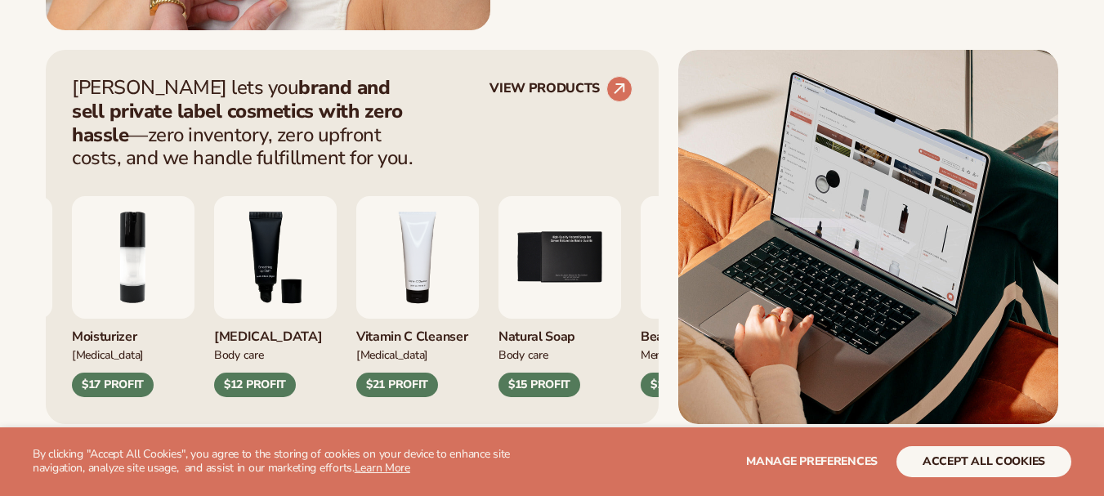
scroll to position [628, 0]
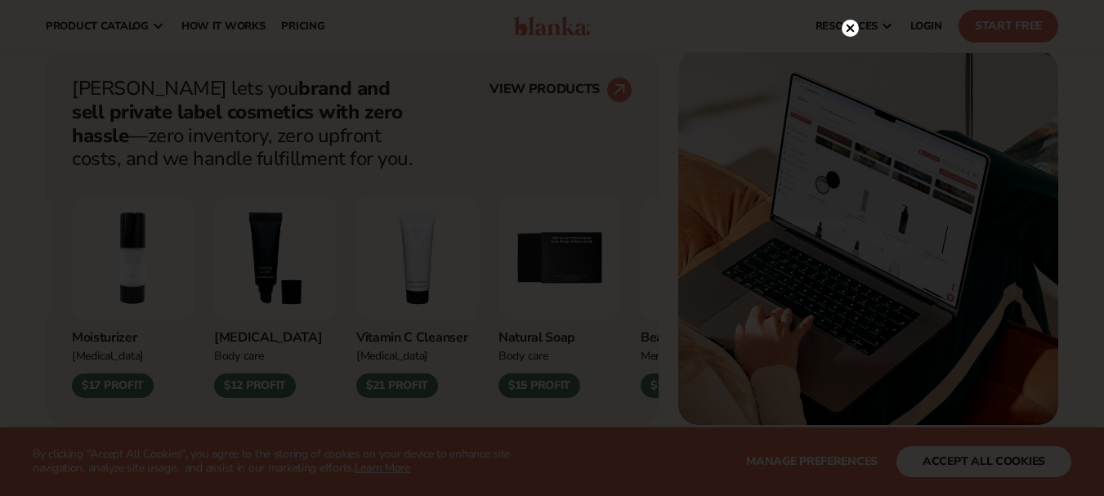
click at [851, 36] on circle at bounding box center [849, 28] width 17 height 17
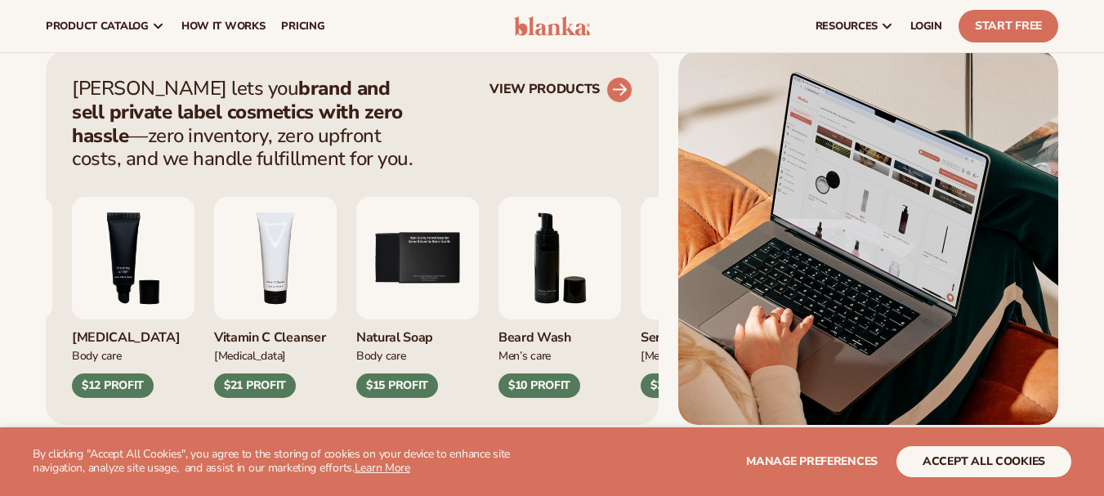
click at [624, 88] on icon at bounding box center [619, 89] width 15 height 15
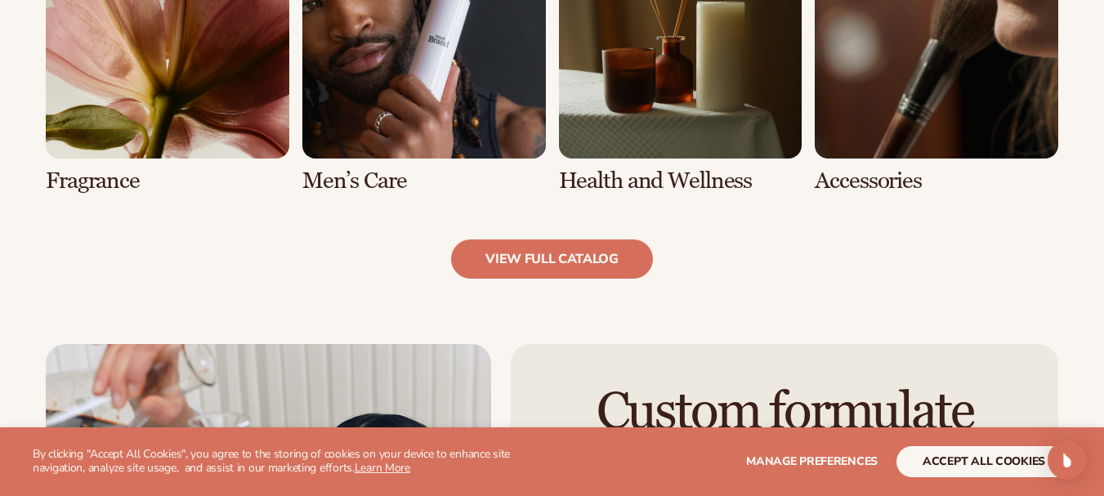
scroll to position [1607, 0]
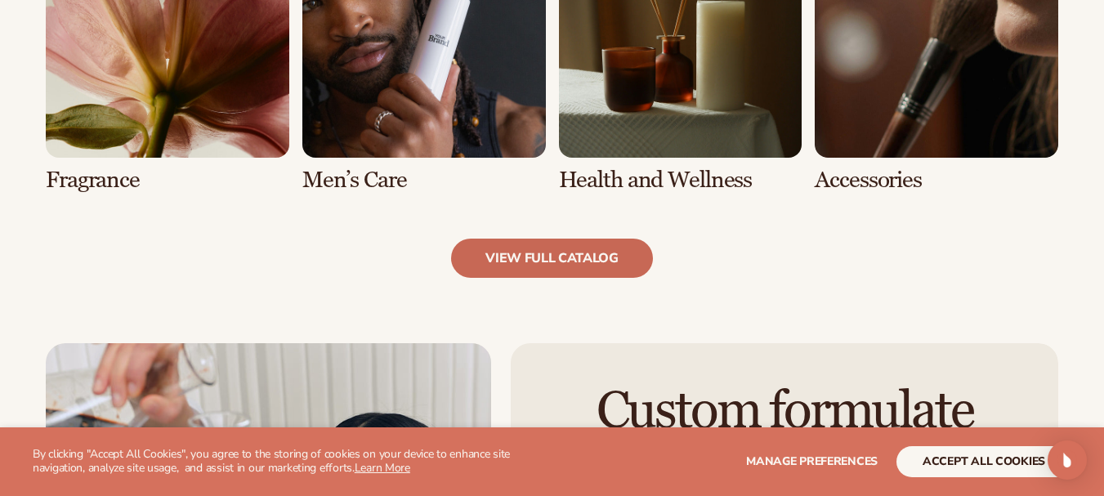
click at [547, 257] on link "view full catalog" at bounding box center [552, 258] width 202 height 39
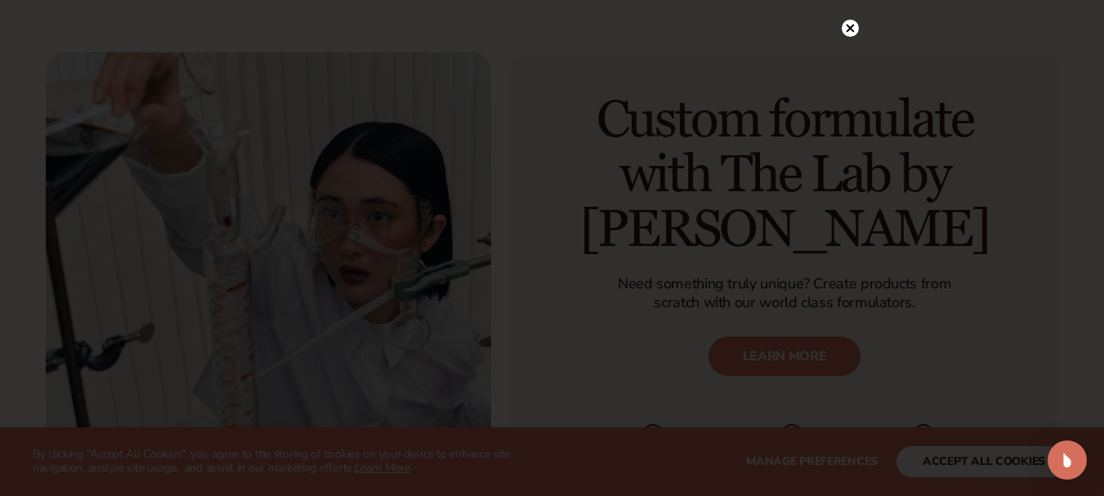
scroll to position [1900, 0]
click at [850, 69] on circle at bounding box center [849, 61] width 17 height 17
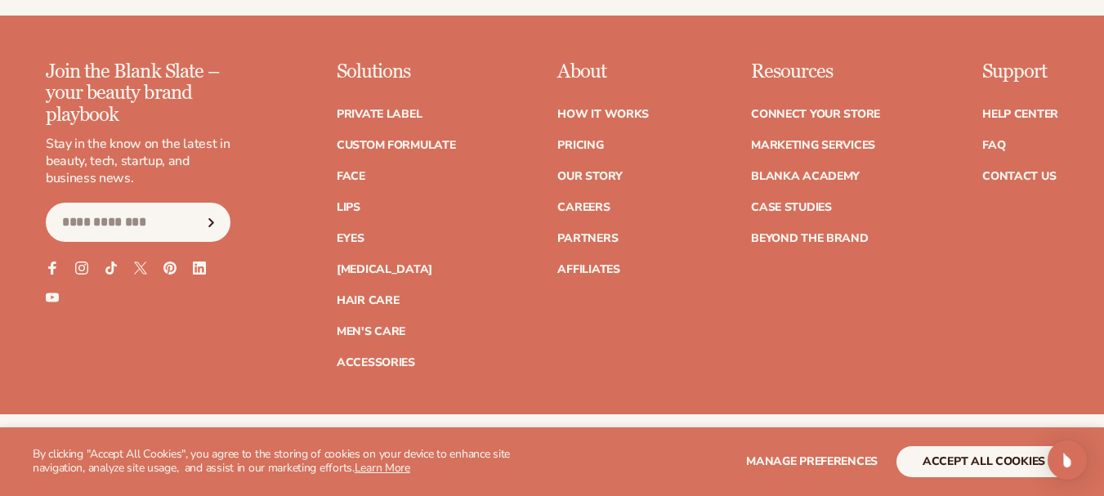
scroll to position [3290, 0]
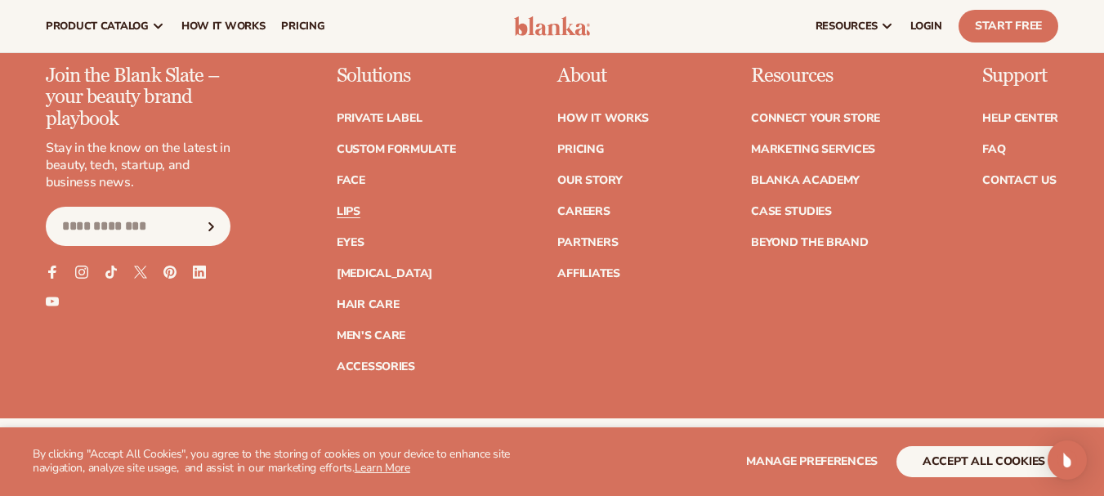
click at [340, 212] on link "Lips" at bounding box center [349, 211] width 24 height 11
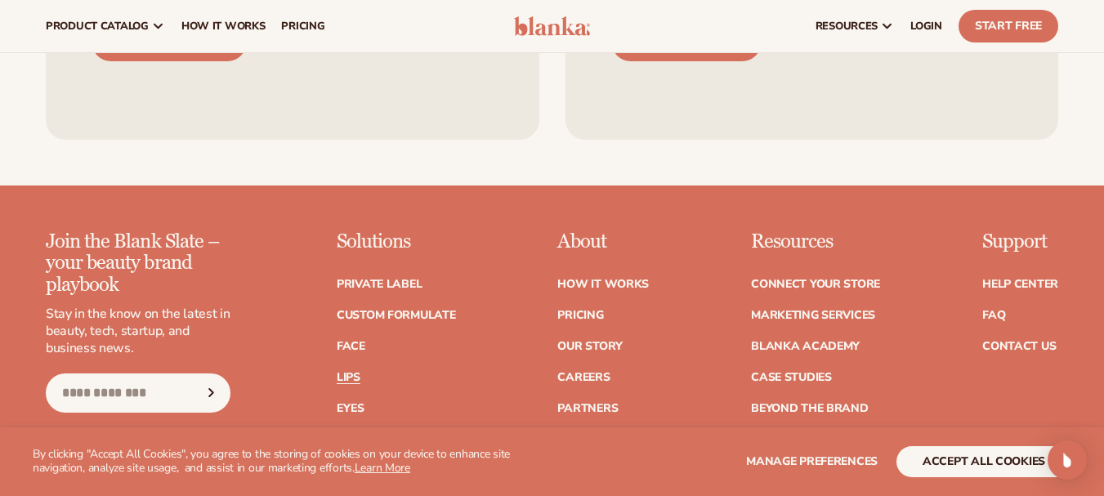
scroll to position [3636, 0]
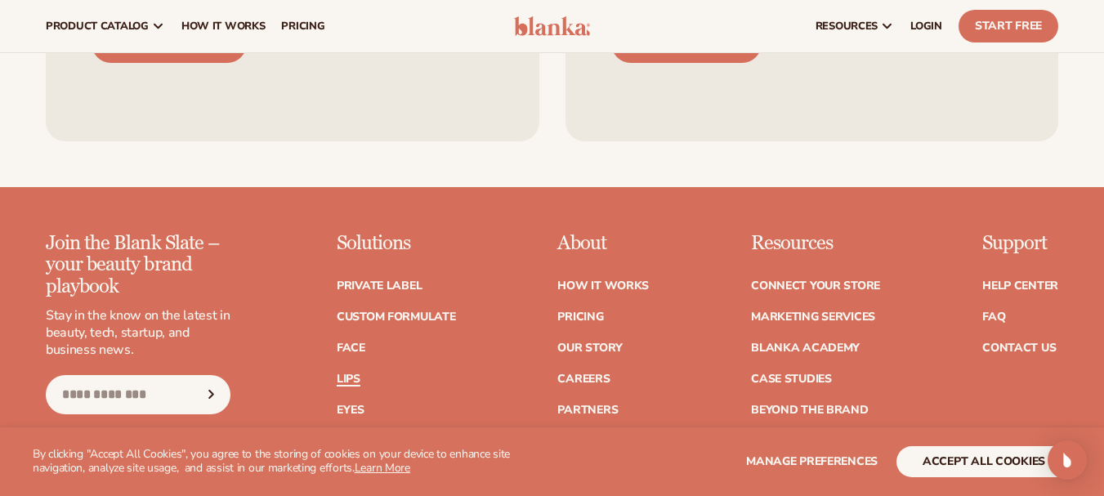
click at [343, 379] on link "Lips" at bounding box center [349, 378] width 24 height 11
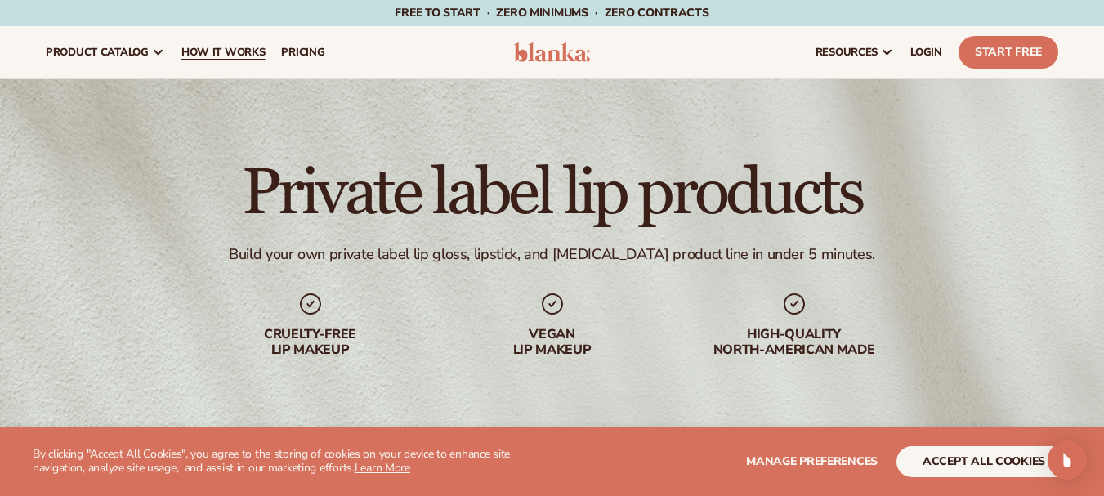
click at [245, 56] on span "How It Works" at bounding box center [223, 52] width 84 height 13
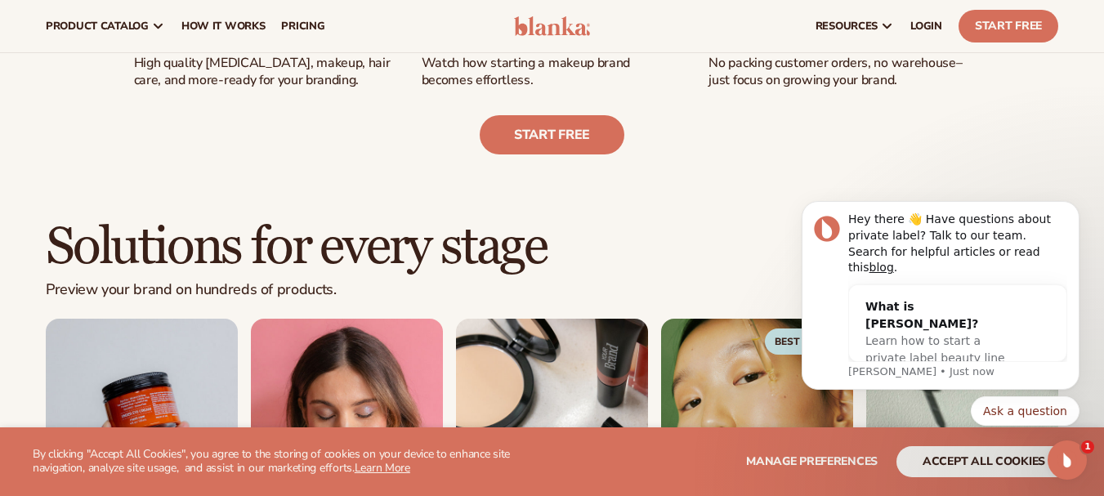
scroll to position [727, 0]
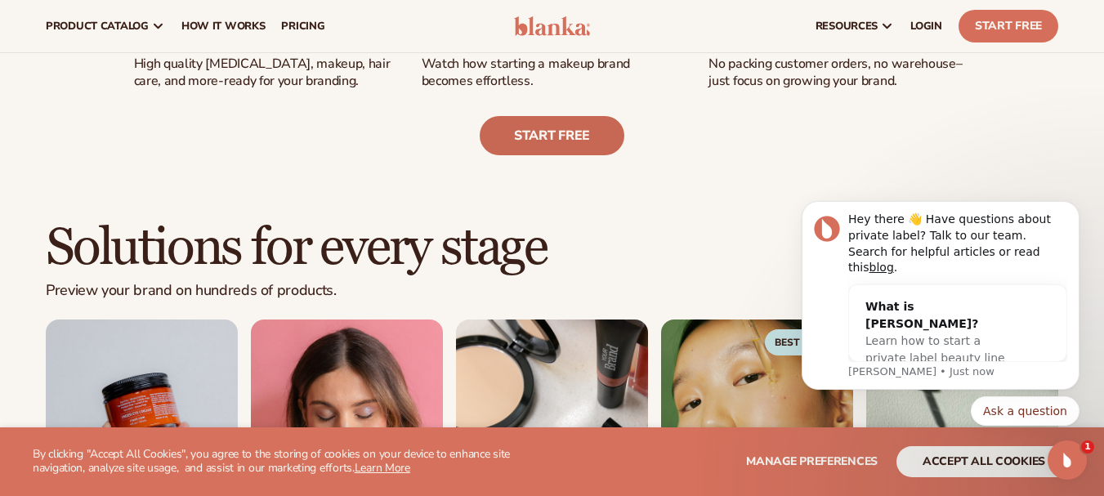
click at [515, 138] on link "Start free" at bounding box center [551, 135] width 145 height 39
